Goal: Information Seeking & Learning: Check status

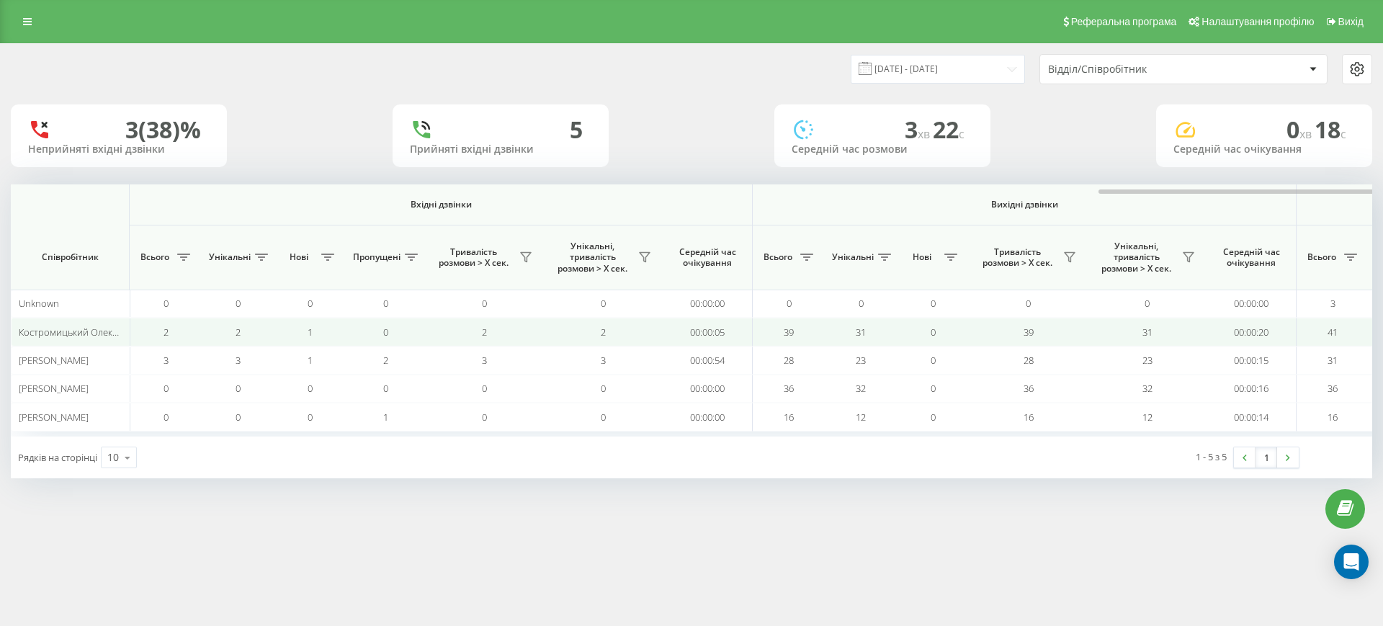
scroll to position [0, 648]
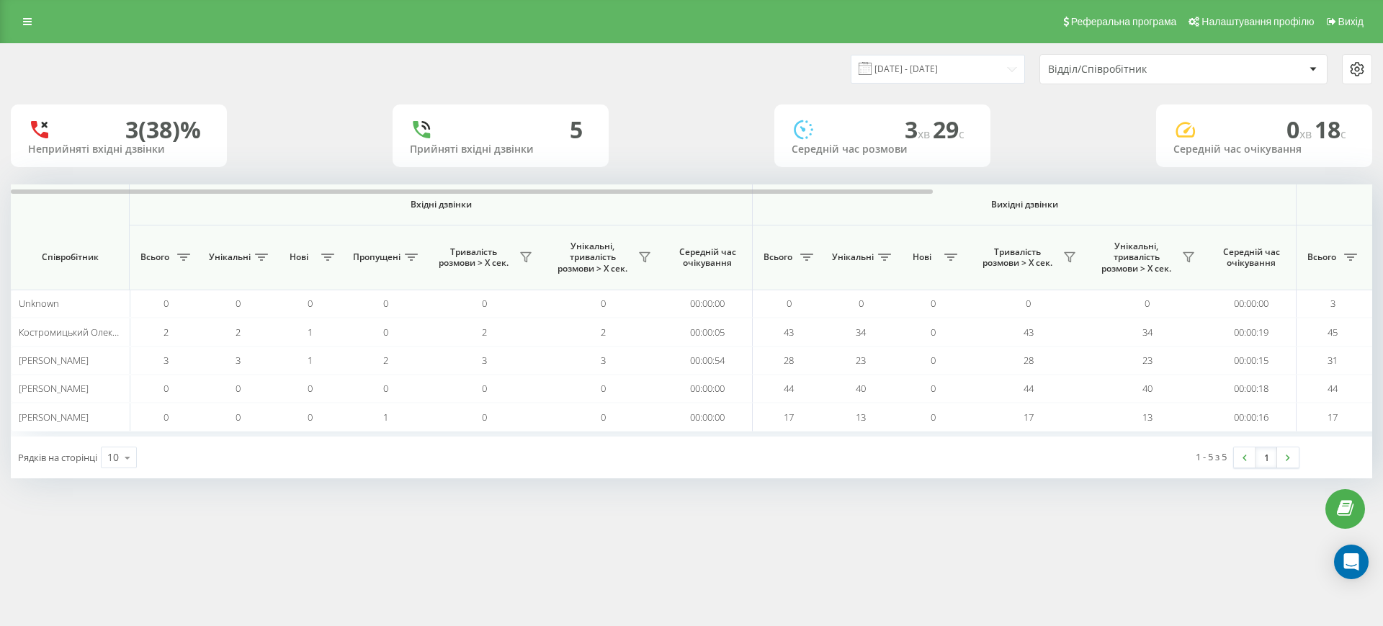
click at [1234, 191] on div at bounding box center [691, 189] width 1361 height 11
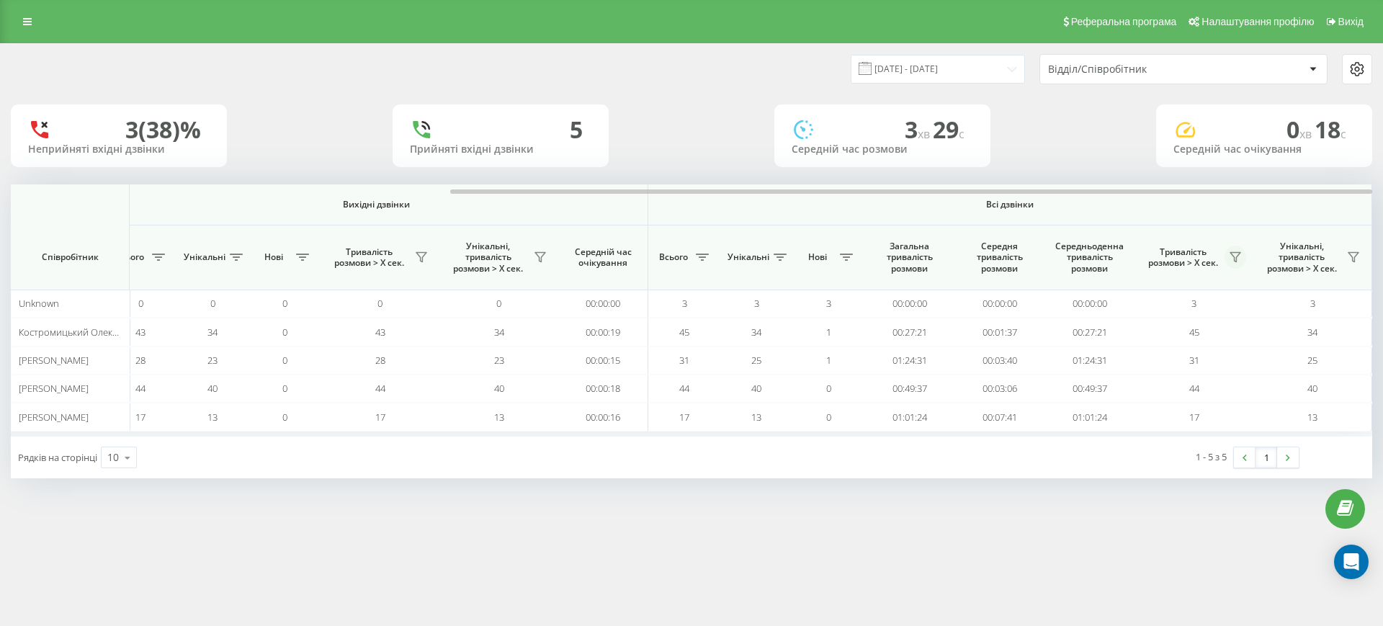
click at [1242, 259] on button at bounding box center [1235, 257] width 22 height 23
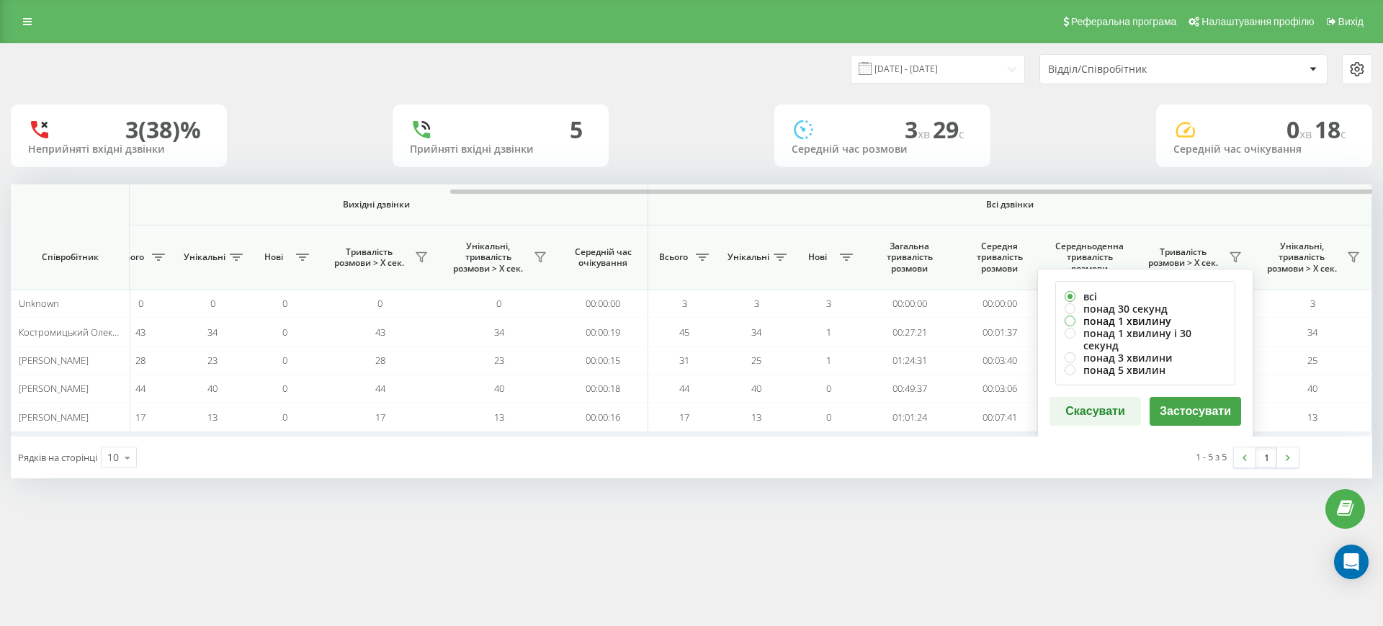
click at [1143, 323] on label "понад 1 хвилину" at bounding box center [1144, 321] width 161 height 12
radio input "true"
click at [1183, 400] on button "Застосувати" at bounding box center [1194, 411] width 91 height 29
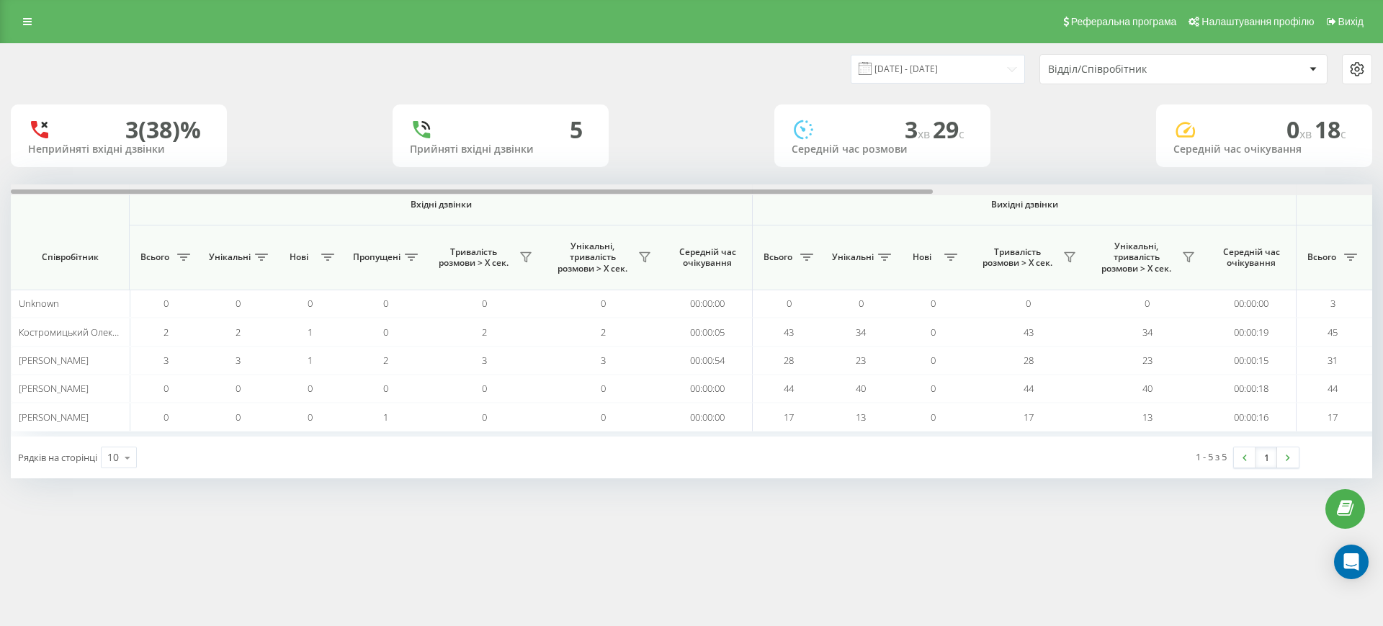
click at [1280, 184] on div at bounding box center [691, 189] width 1361 height 11
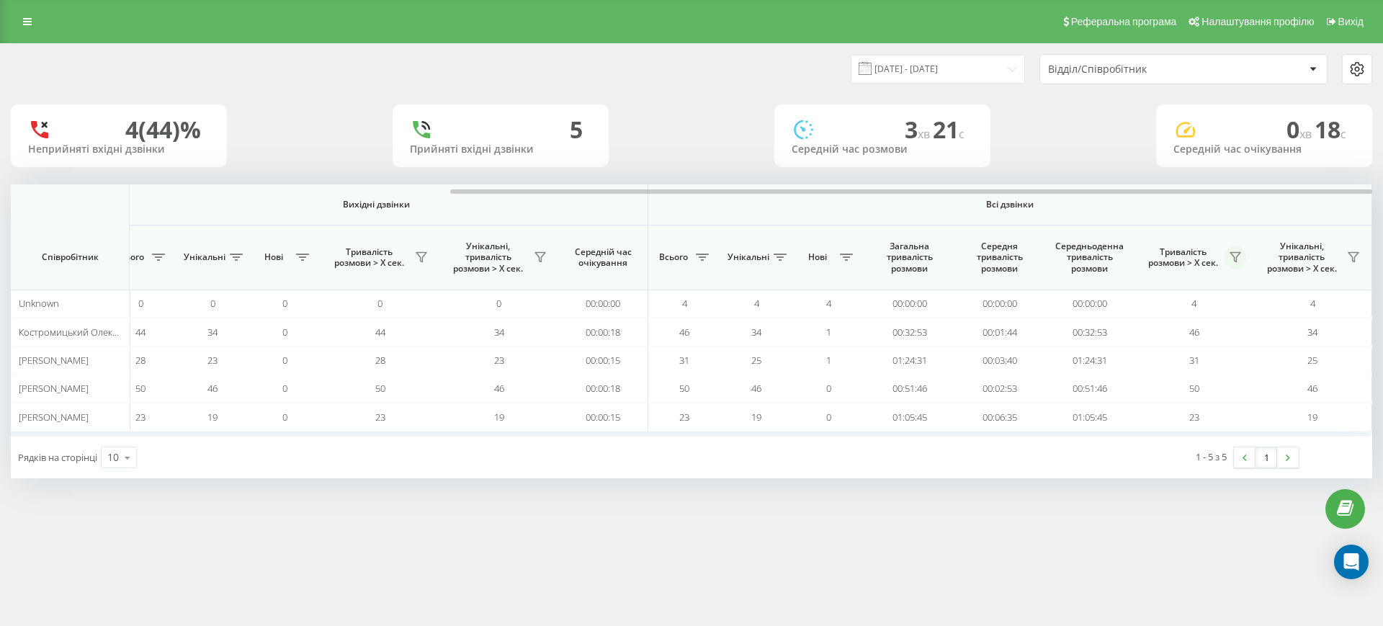
click at [1232, 259] on icon at bounding box center [1235, 257] width 12 height 12
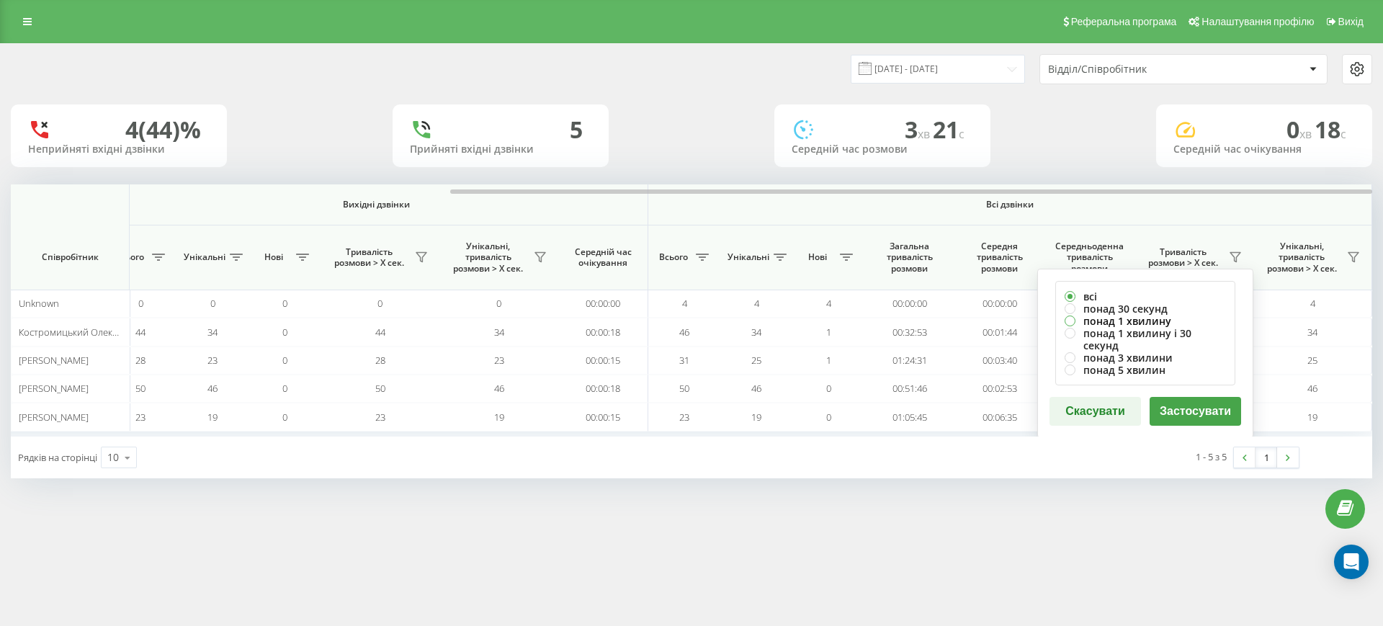
click at [1118, 319] on label "понад 1 хвилину" at bounding box center [1144, 321] width 161 height 12
radio input "true"
click at [1181, 400] on button "Застосувати" at bounding box center [1194, 411] width 91 height 29
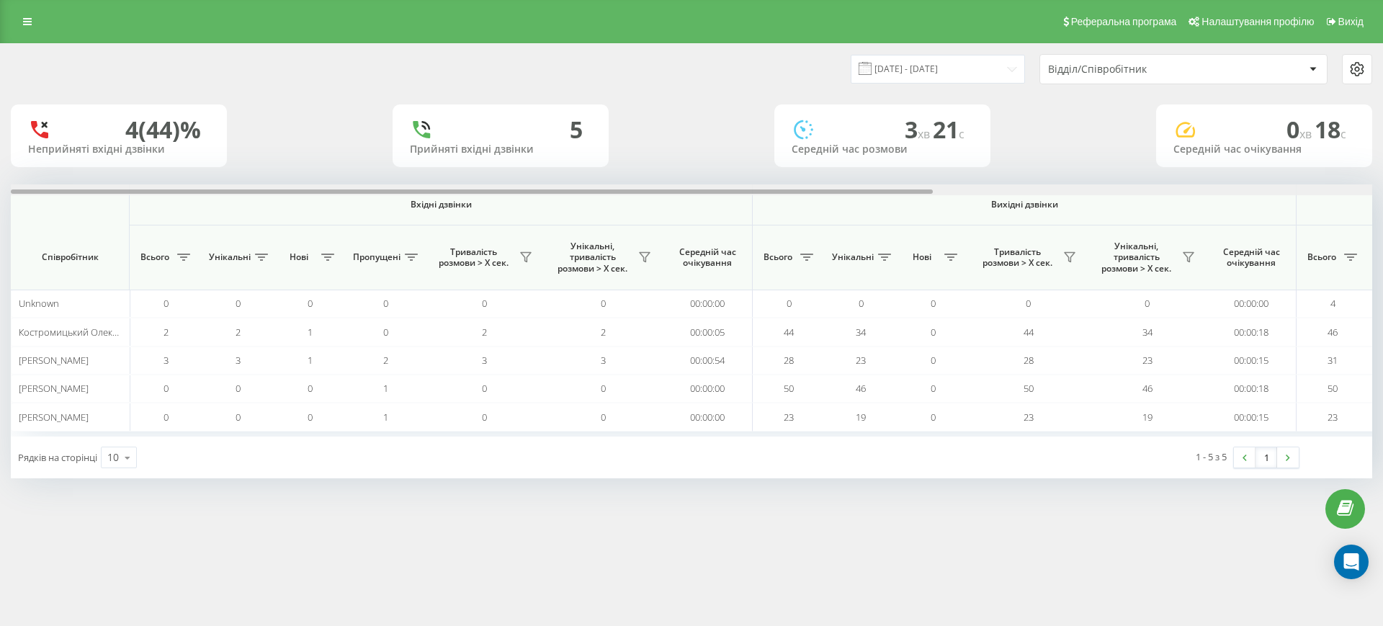
click at [1281, 187] on div at bounding box center [691, 189] width 1361 height 11
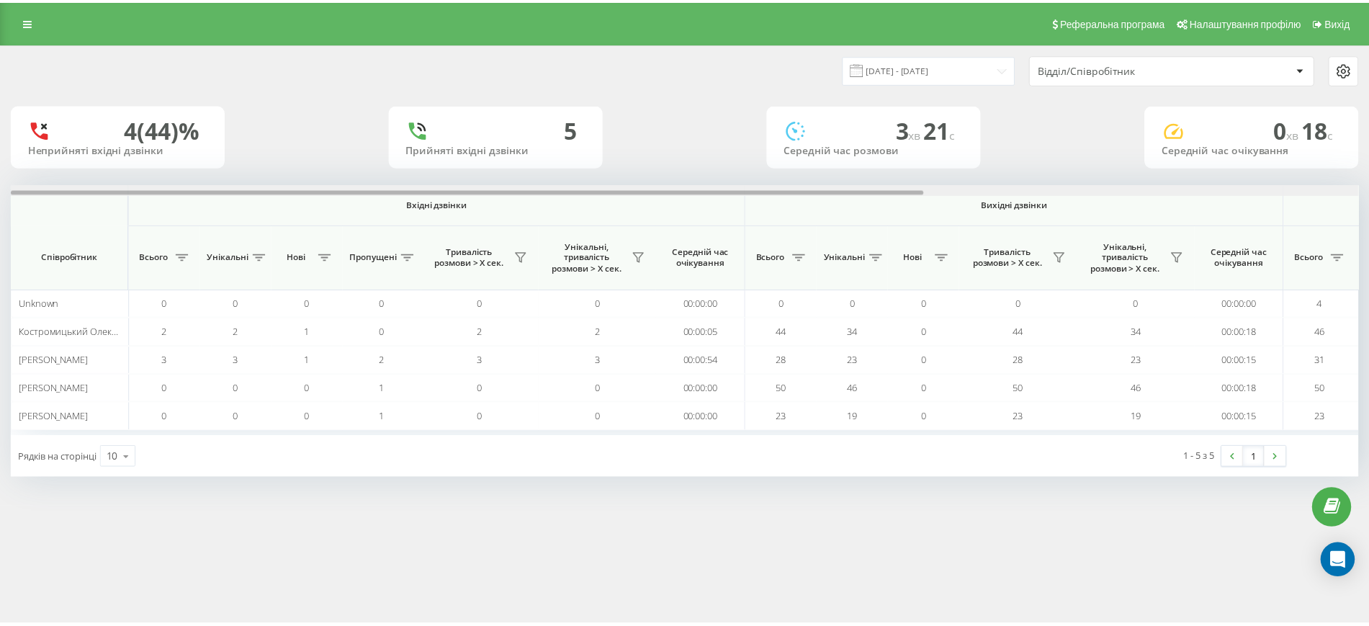
scroll to position [0, 648]
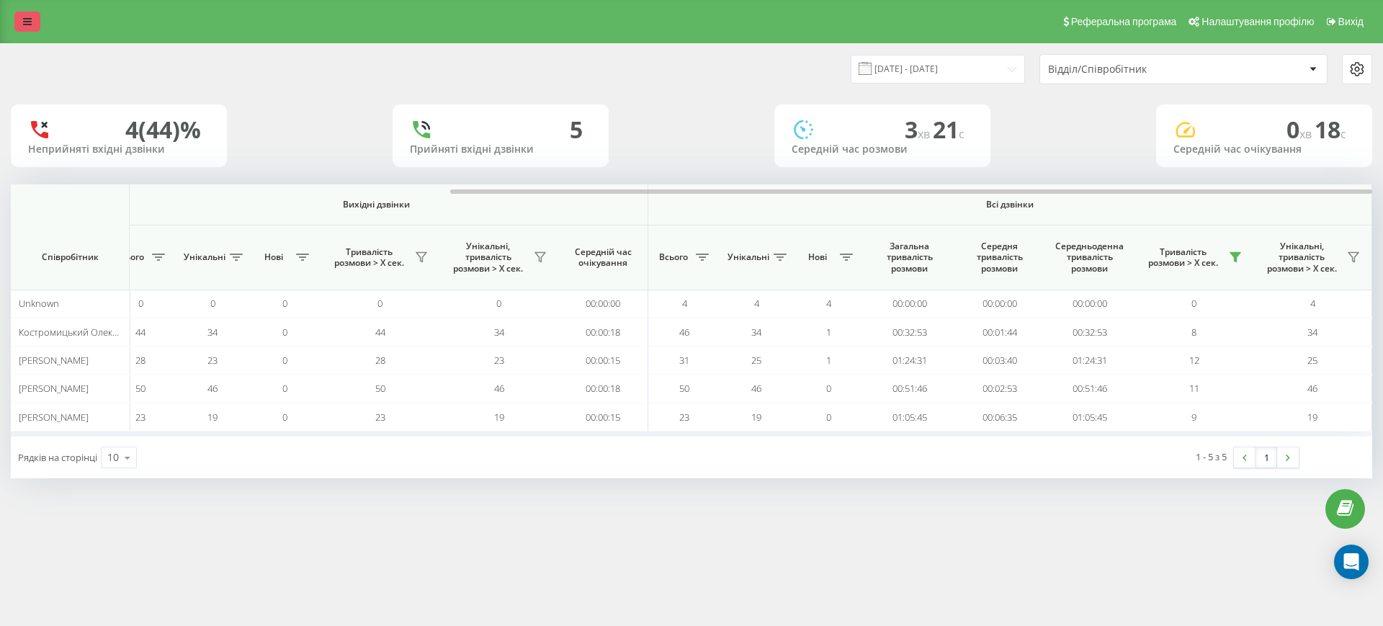
click at [34, 20] on link at bounding box center [27, 22] width 26 height 20
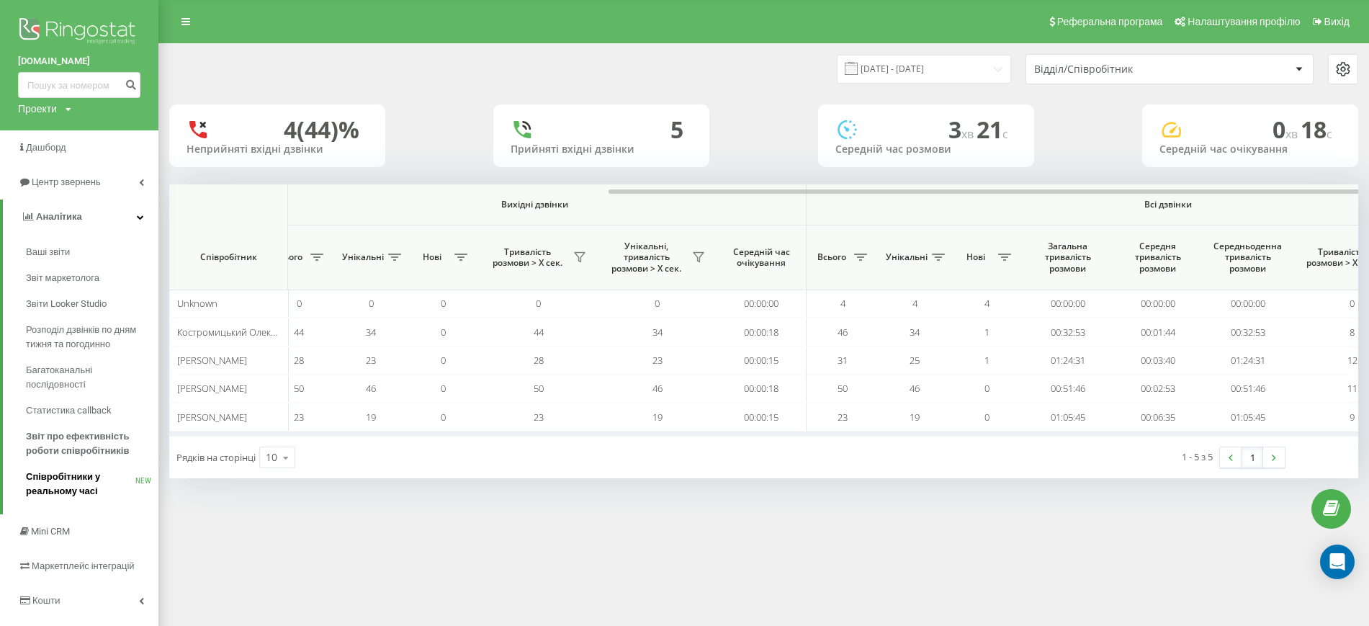
click at [68, 478] on span "Співробітники у реальному часі" at bounding box center [80, 484] width 109 height 29
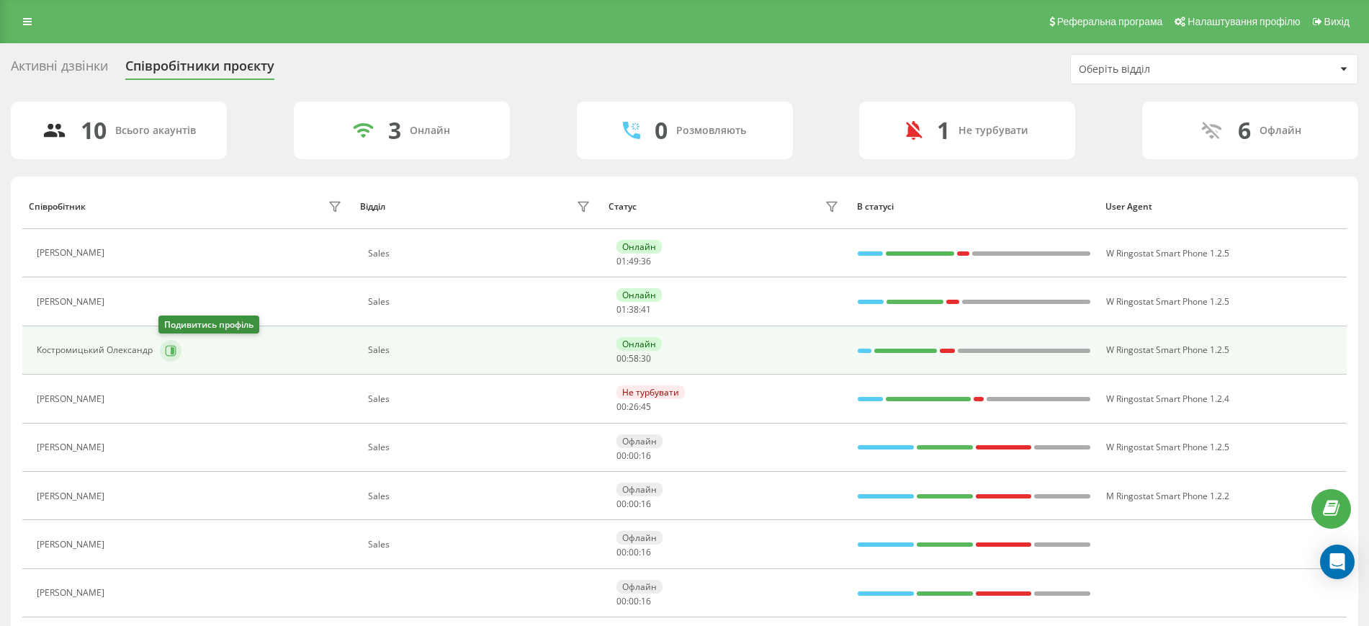
click at [166, 346] on icon at bounding box center [171, 351] width 12 height 12
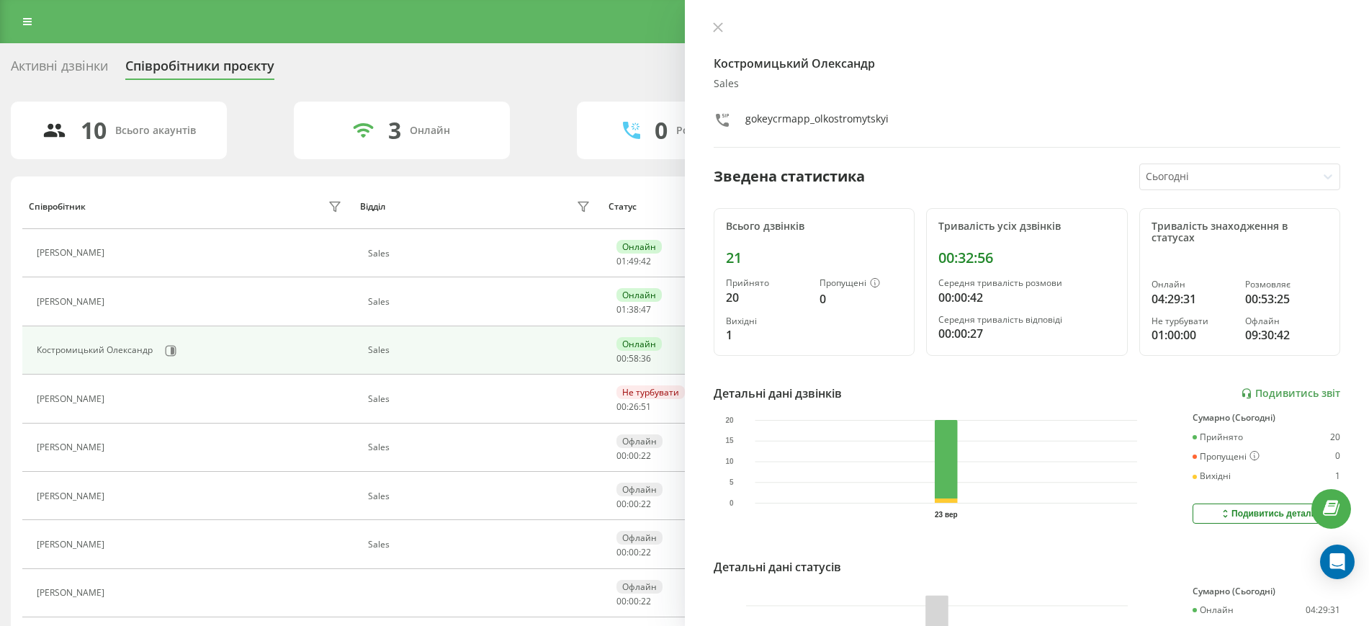
drag, startPoint x: 1171, startPoint y: 189, endPoint x: 1167, endPoint y: 181, distance: 8.1
click at [1171, 187] on div "Сьогодні" at bounding box center [1239, 176] width 201 height 27
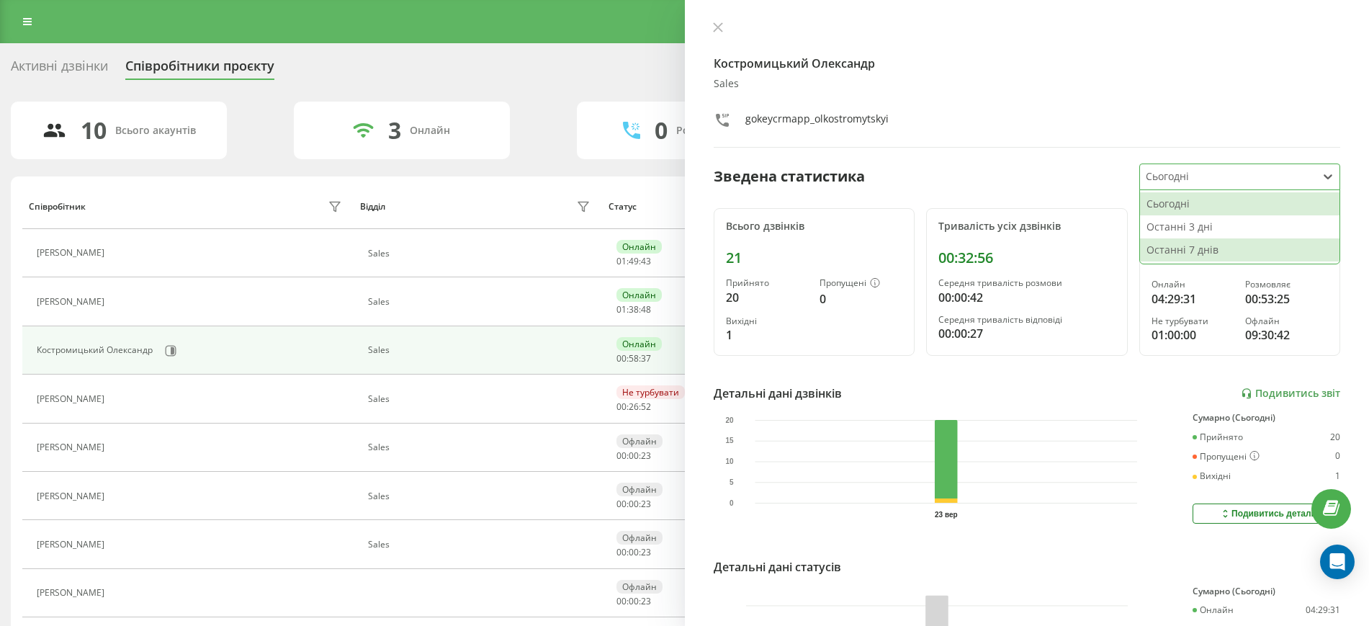
click at [1175, 251] on div "Останні 7 днів" at bounding box center [1239, 249] width 199 height 23
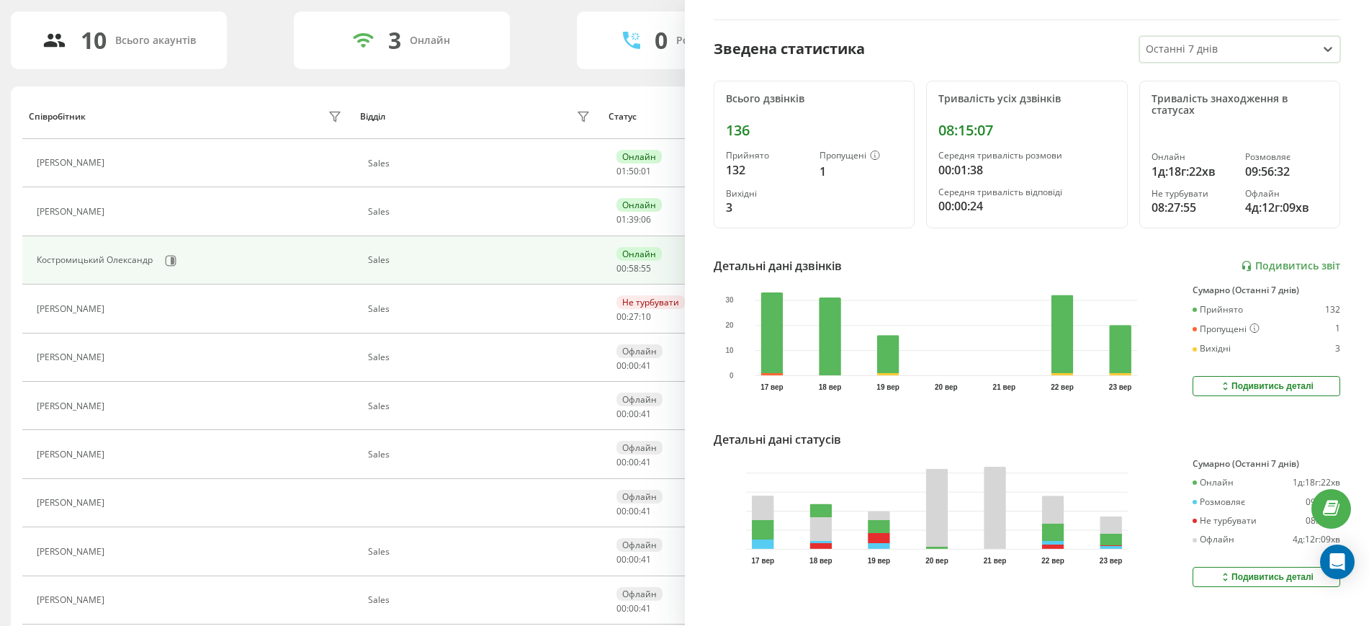
scroll to position [158, 0]
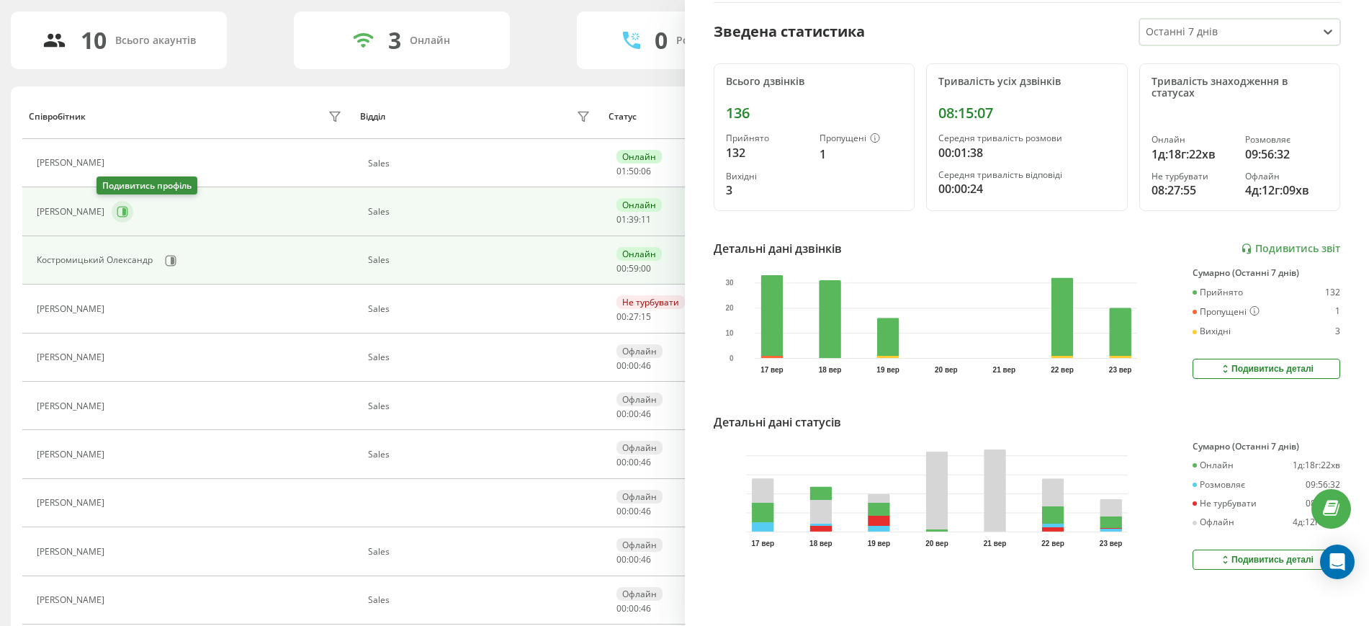
click at [117, 210] on icon at bounding box center [123, 212] width 12 height 12
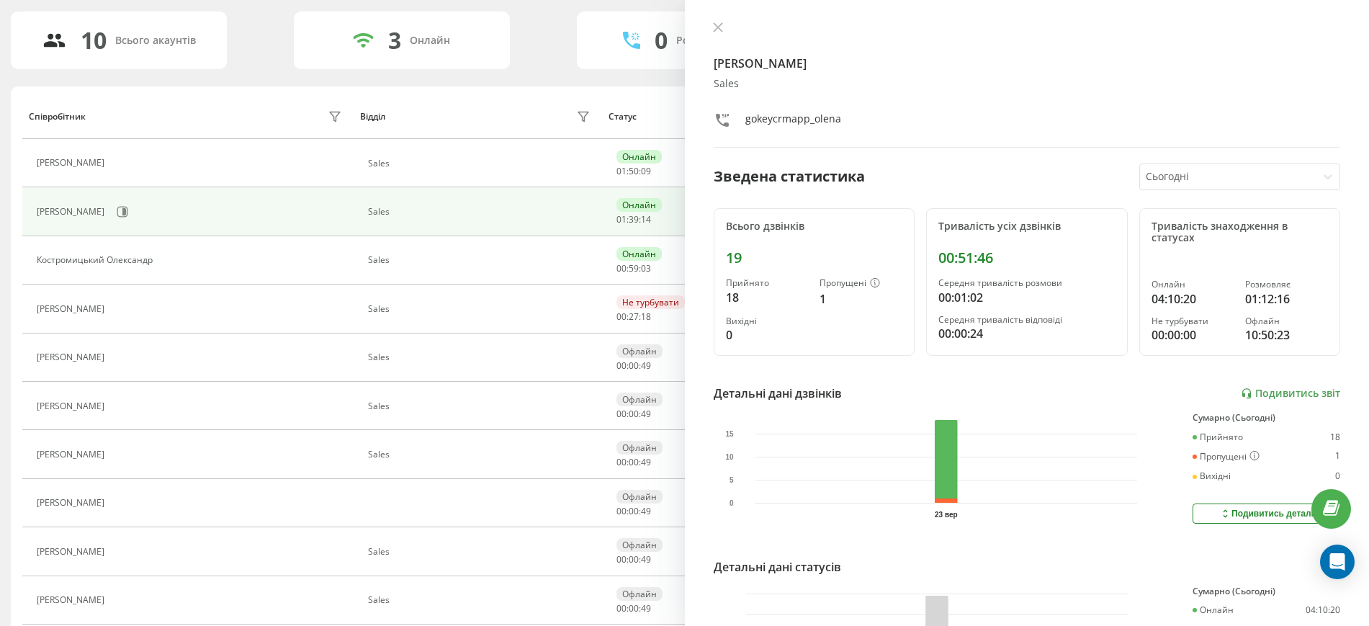
click at [1203, 175] on div at bounding box center [1229, 177] width 166 height 17
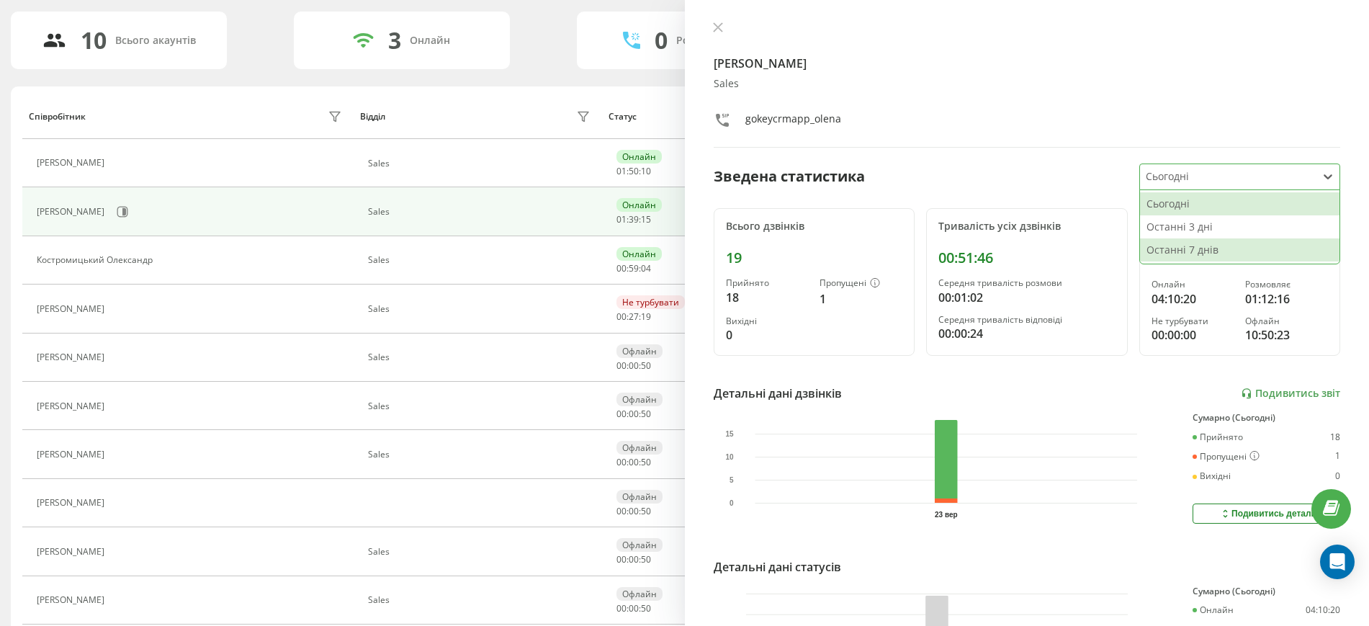
click at [1193, 251] on div "Останні 7 днів" at bounding box center [1239, 249] width 199 height 23
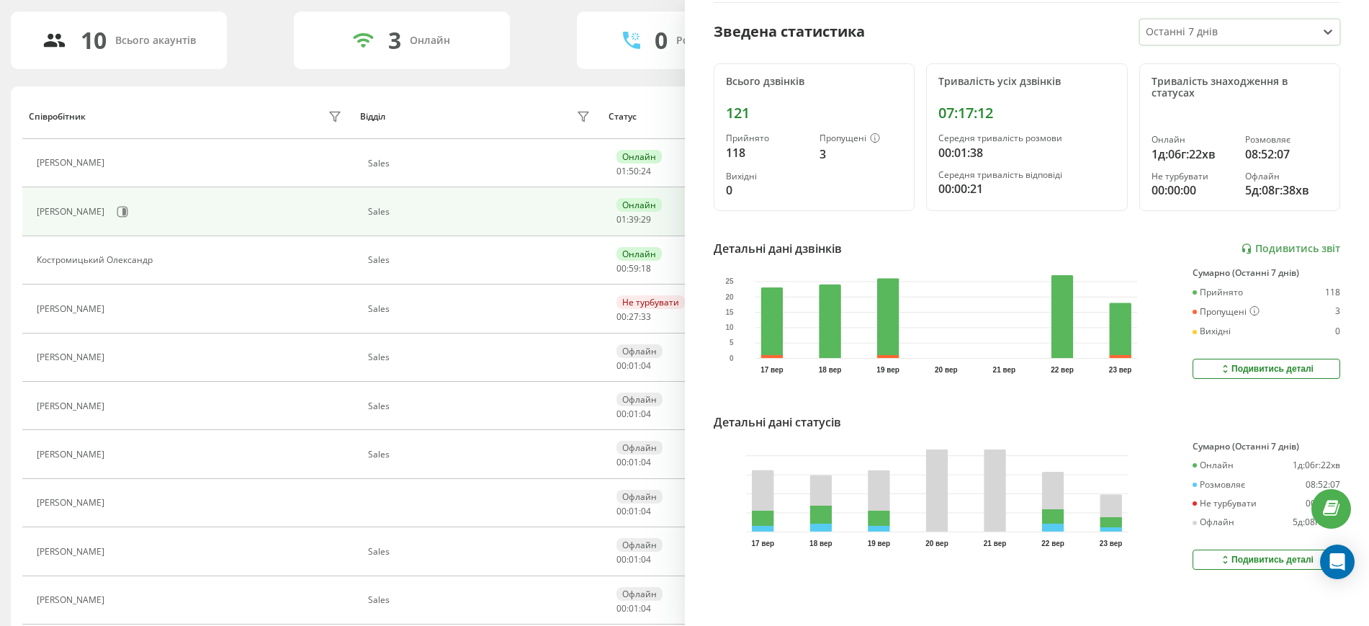
scroll to position [68, 0]
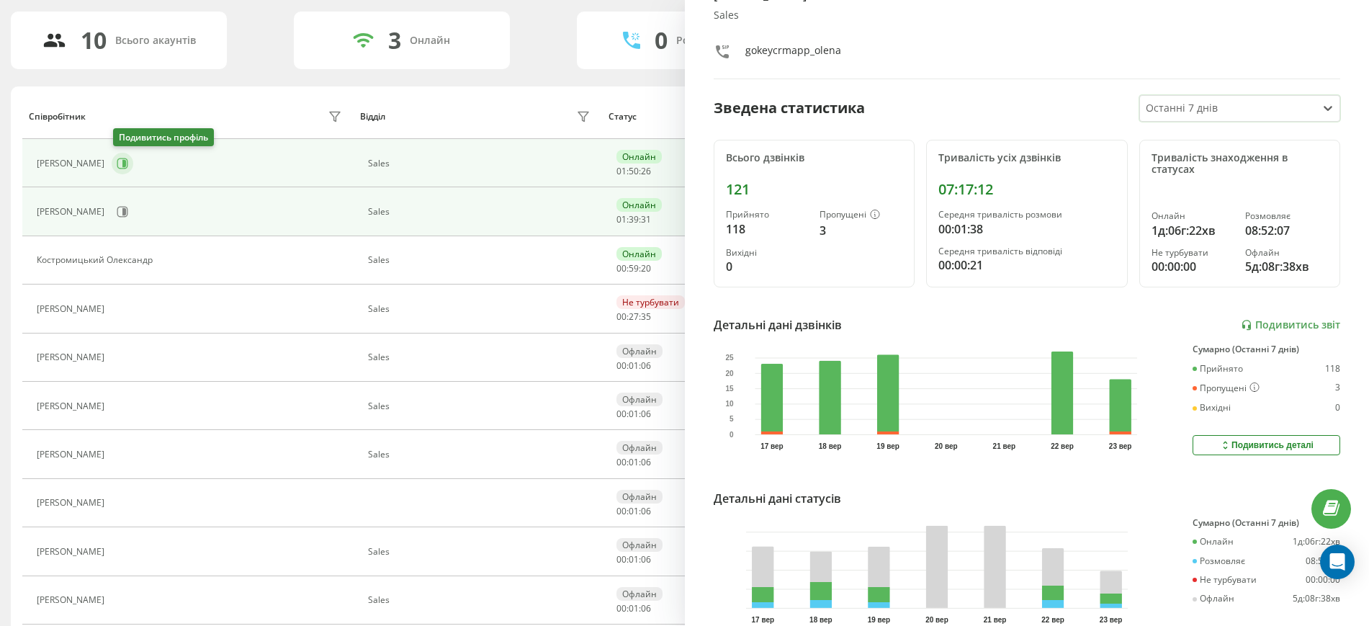
click at [121, 163] on icon at bounding box center [123, 164] width 12 height 12
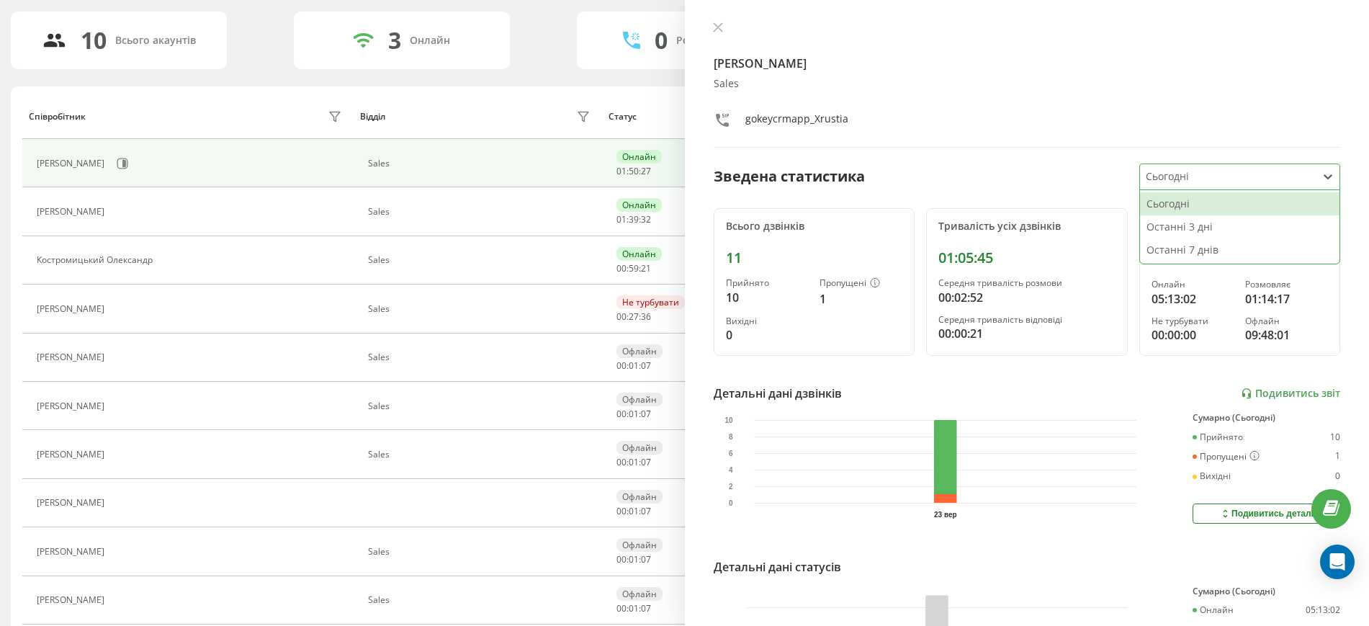
click at [1252, 177] on div at bounding box center [1229, 177] width 166 height 17
click at [1229, 244] on div "Останні 7 днів" at bounding box center [1239, 249] width 199 height 23
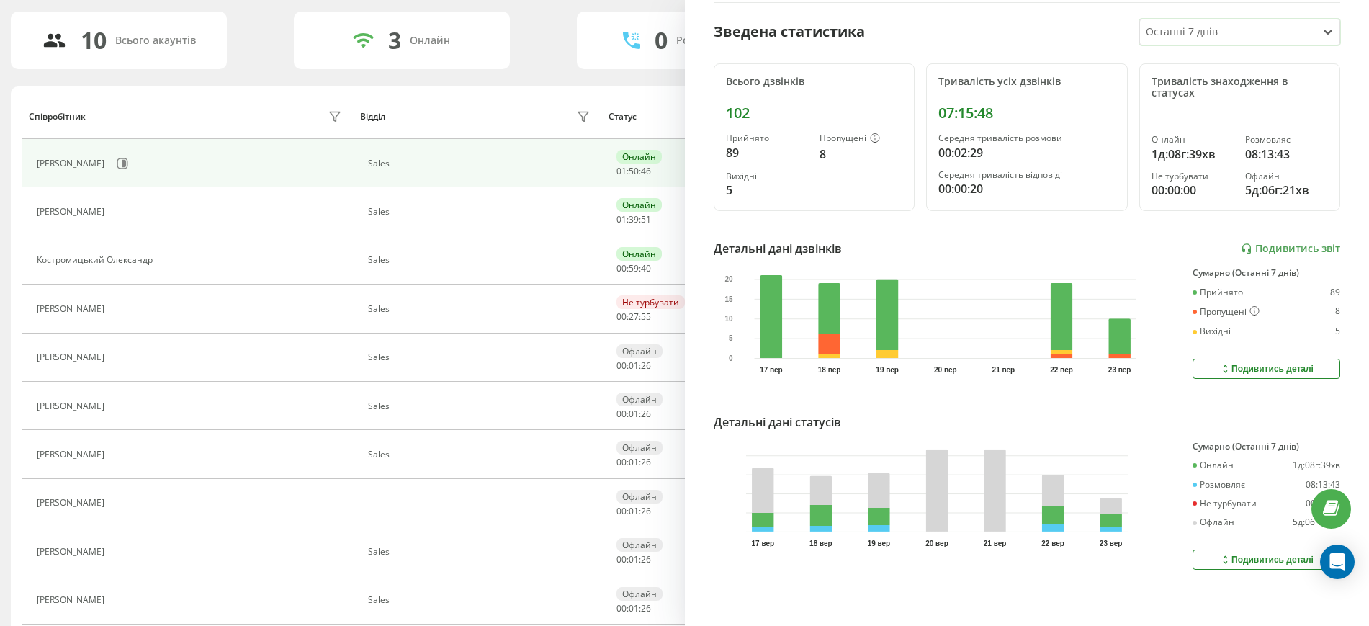
scroll to position [68, 0]
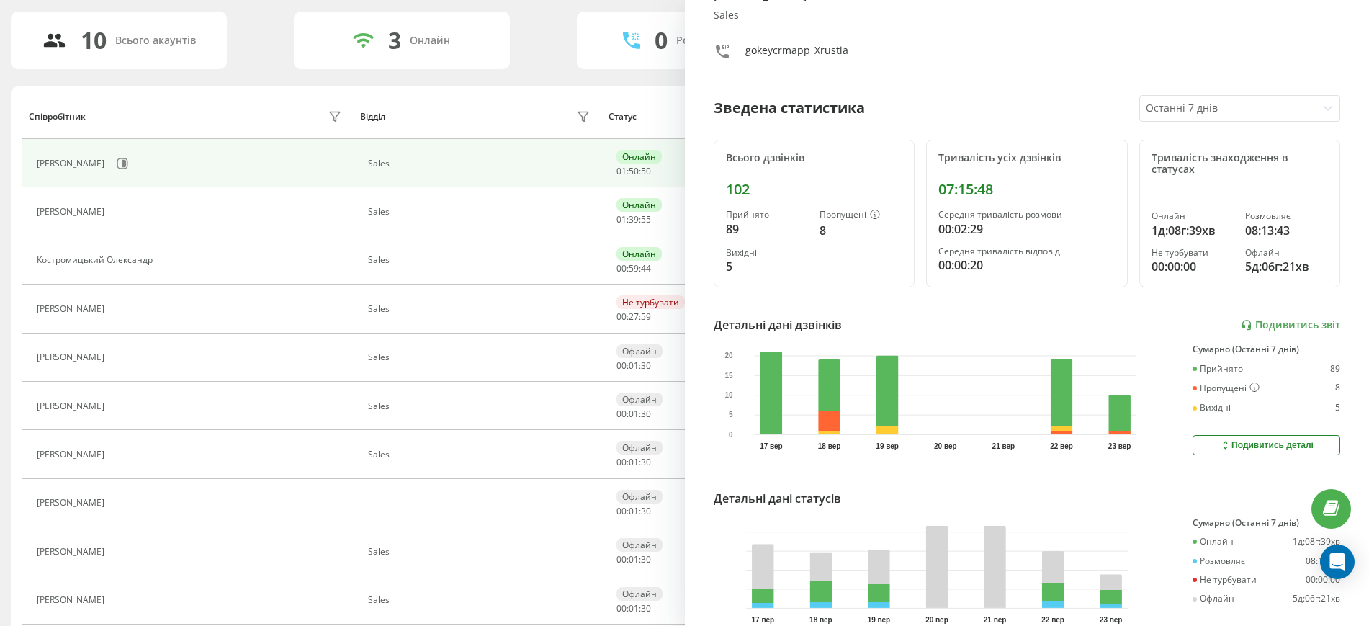
click at [226, 76] on div "10 Всього акаунтів 3 Онлайн 0 Розмовляють 1 Не турбувати 6 Офлайн Співробітник …" at bounding box center [684, 340] width 1347 height 656
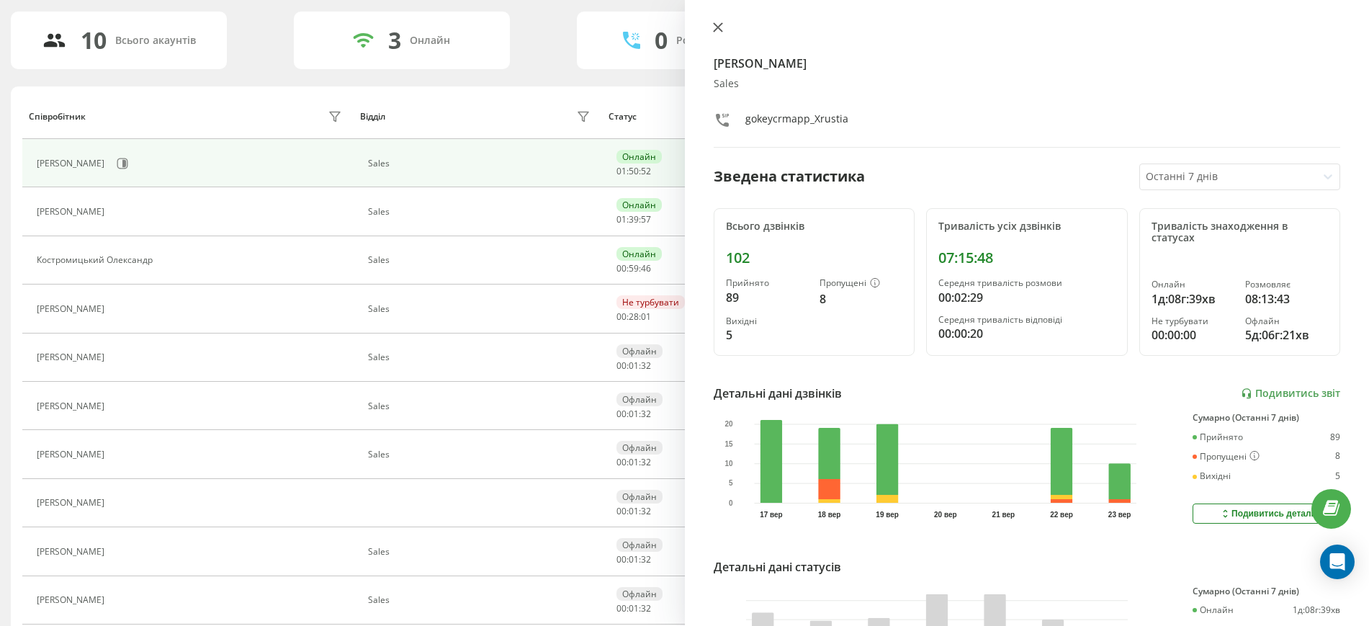
click at [718, 24] on icon at bounding box center [718, 27] width 10 height 10
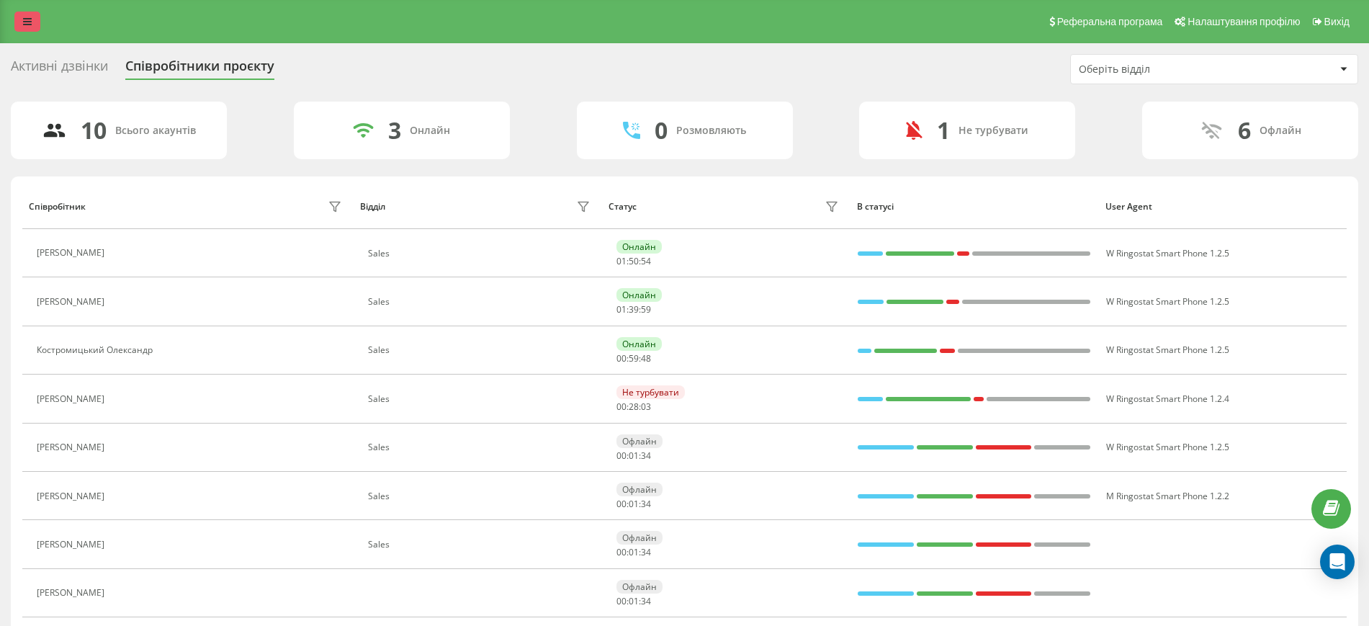
click at [12, 21] on div "Реферальна програма Налаштування профілю Вихід" at bounding box center [684, 21] width 1369 height 43
click at [57, 69] on div "Активні дзвінки" at bounding box center [59, 69] width 97 height 22
click at [32, 18] on link at bounding box center [27, 22] width 26 height 20
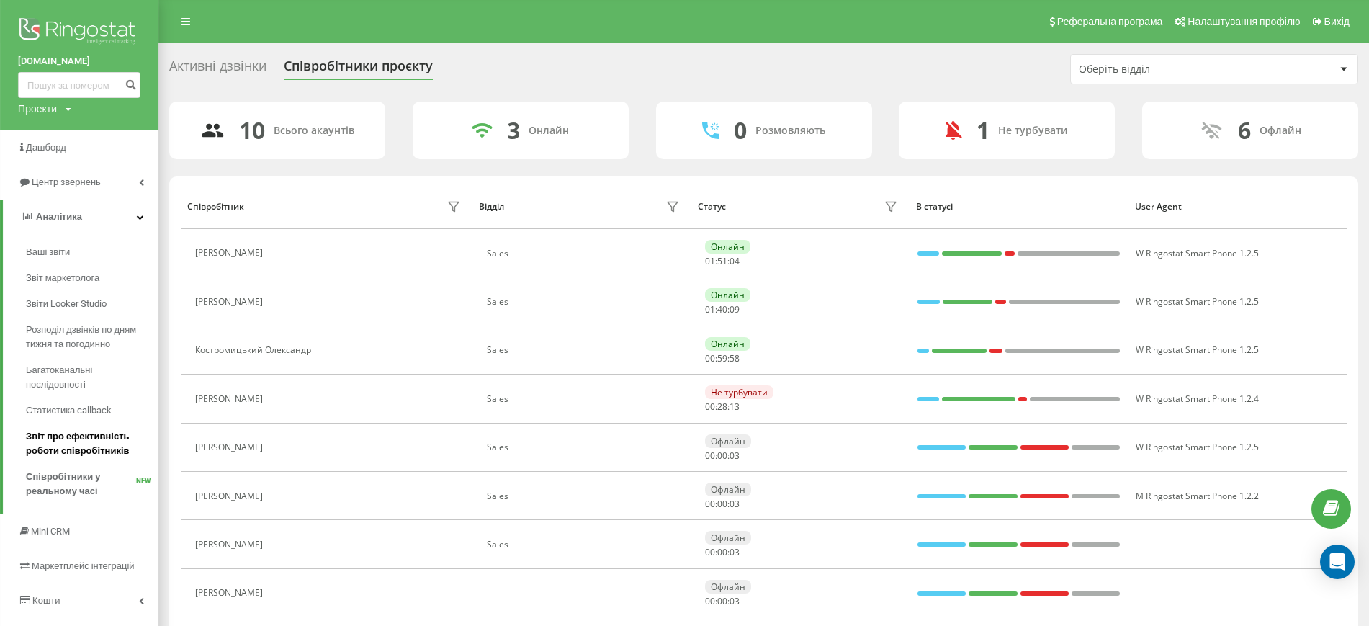
click at [98, 447] on span "Звіт про ефективність роботи співробітників" at bounding box center [88, 443] width 125 height 29
